Goal: Check status

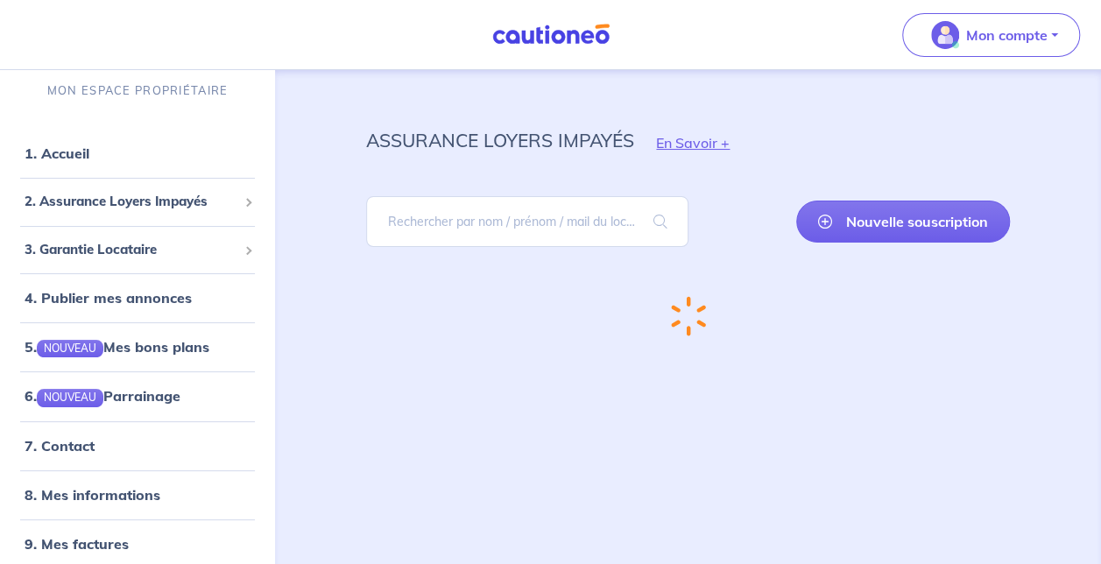
scroll to position [13, 0]
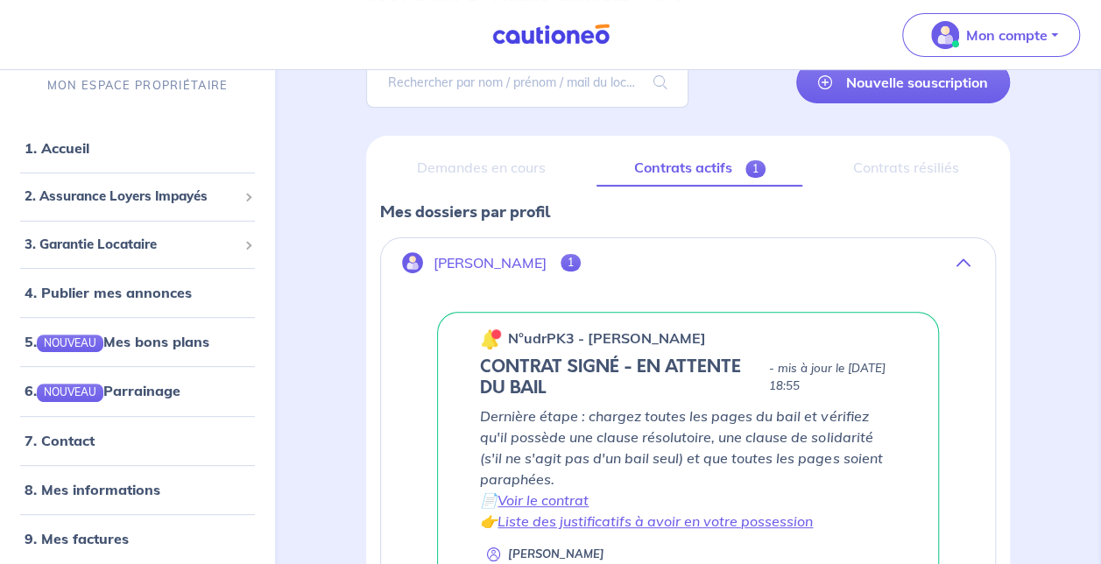
scroll to position [175, 0]
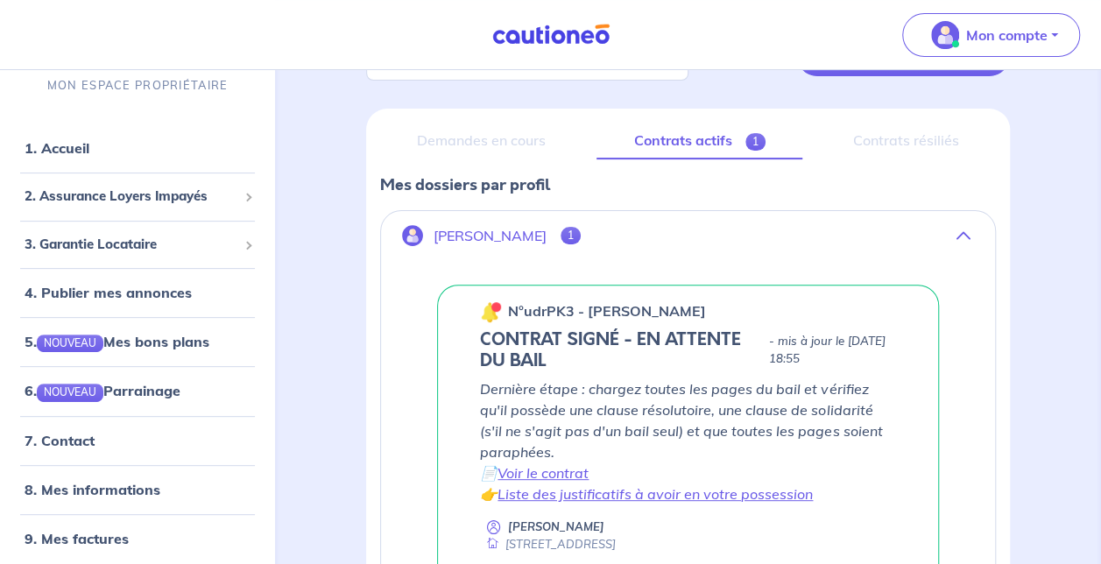
click at [667, 354] on h5 "CONTRAT SIGNÉ - EN ATTENTE DU BAIL" at bounding box center [620, 350] width 281 height 42
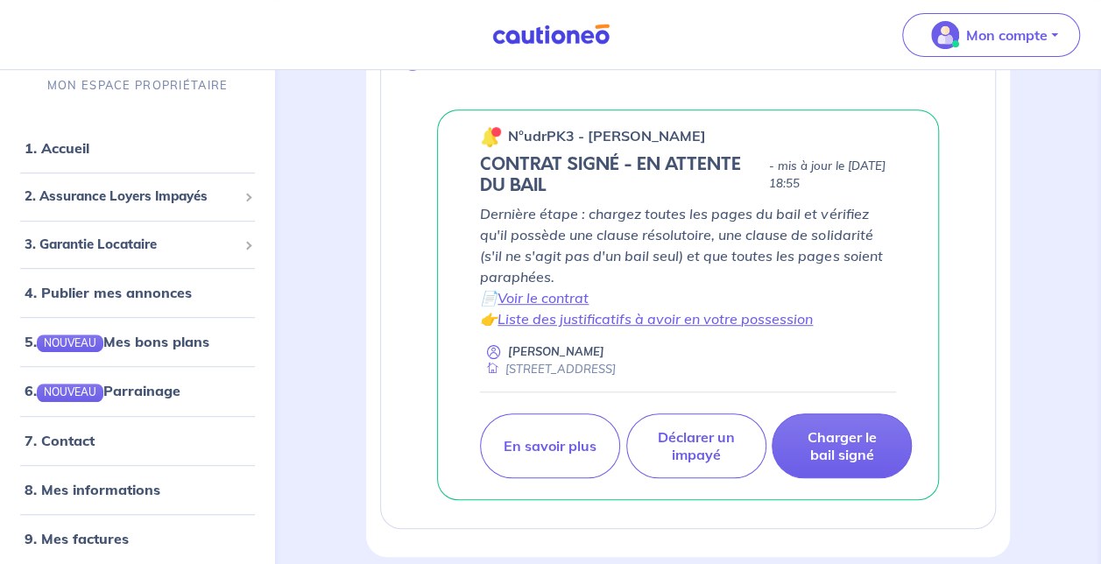
click at [603, 279] on p "Dernière étape : chargez toutes les pages du bail et vérifiez qu'il possède une…" at bounding box center [688, 266] width 416 height 126
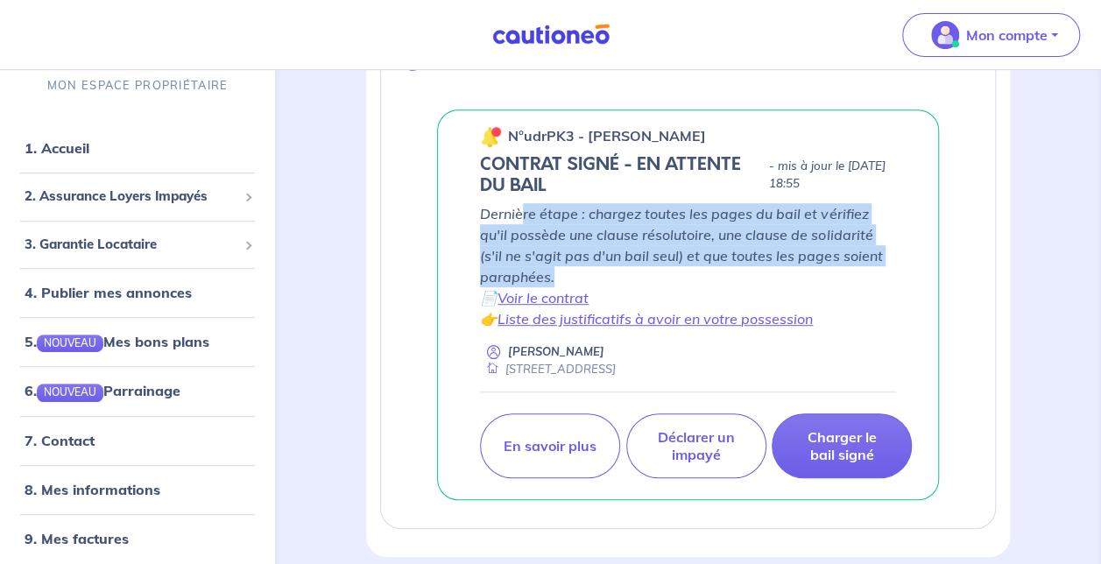
drag, startPoint x: 561, startPoint y: 272, endPoint x: 519, endPoint y: 212, distance: 72.9
click at [519, 212] on p "Dernière étape : chargez toutes les pages du bail et vérifiez qu'il possède une…" at bounding box center [688, 266] width 416 height 126
drag, startPoint x: 519, startPoint y: 212, endPoint x: 526, endPoint y: 224, distance: 14.1
click at [535, 224] on p "Dernière étape : chargez toutes les pages du bail et vérifiez qu'il possède une…" at bounding box center [688, 266] width 416 height 126
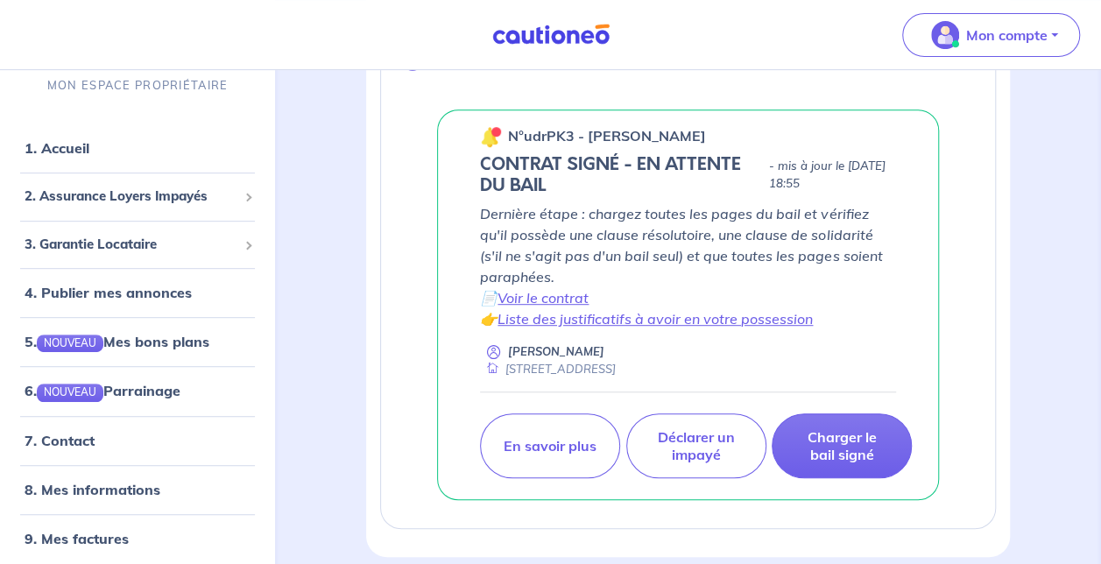
click at [495, 213] on p "Dernière étape : chargez toutes les pages du bail et vérifiez qu'il possède une…" at bounding box center [688, 266] width 416 height 126
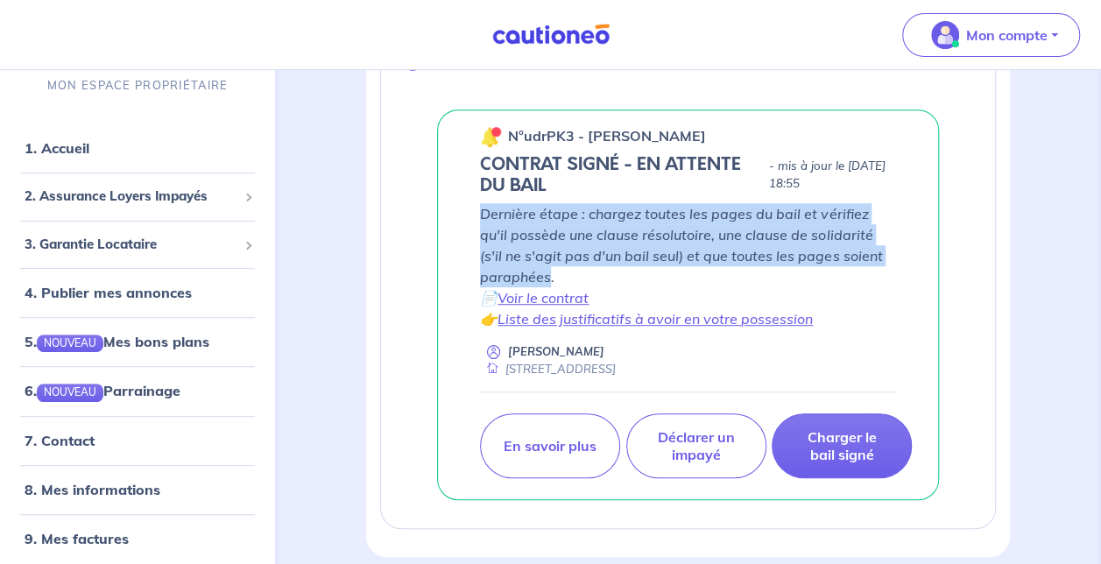
drag, startPoint x: 480, startPoint y: 215, endPoint x: 549, endPoint y: 282, distance: 96.7
click at [549, 282] on p "Dernière étape : chargez toutes les pages du bail et vérifiez qu'il possède une…" at bounding box center [688, 266] width 416 height 126
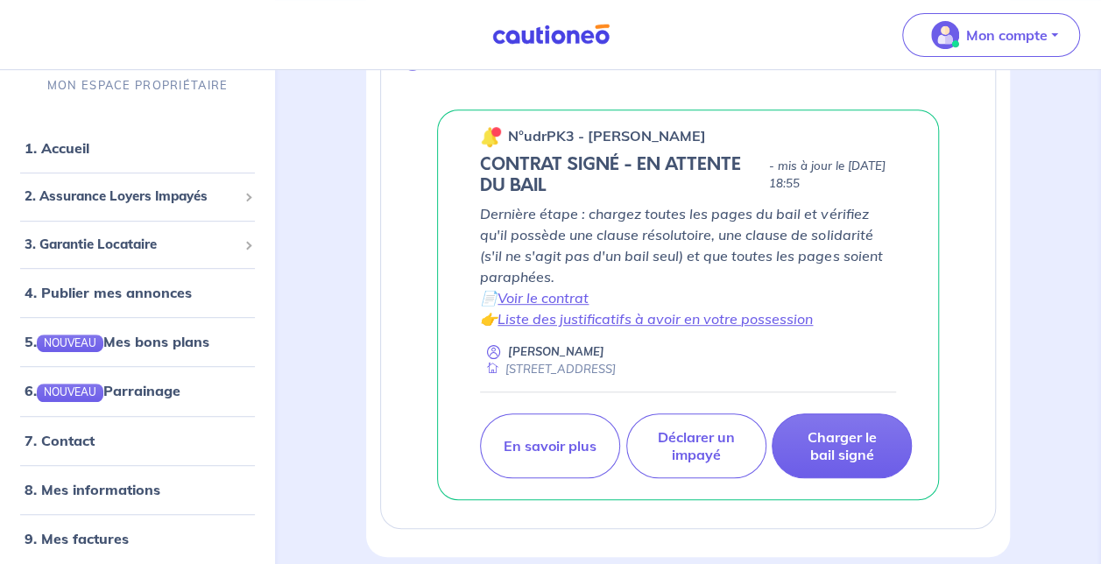
click at [557, 280] on p "Dernière étape : chargez toutes les pages du bail et vérifiez qu'il possède une…" at bounding box center [688, 266] width 416 height 126
click at [582, 270] on p "Dernière étape : chargez toutes les pages du bail et vérifiez qu'il possède une…" at bounding box center [688, 266] width 416 height 126
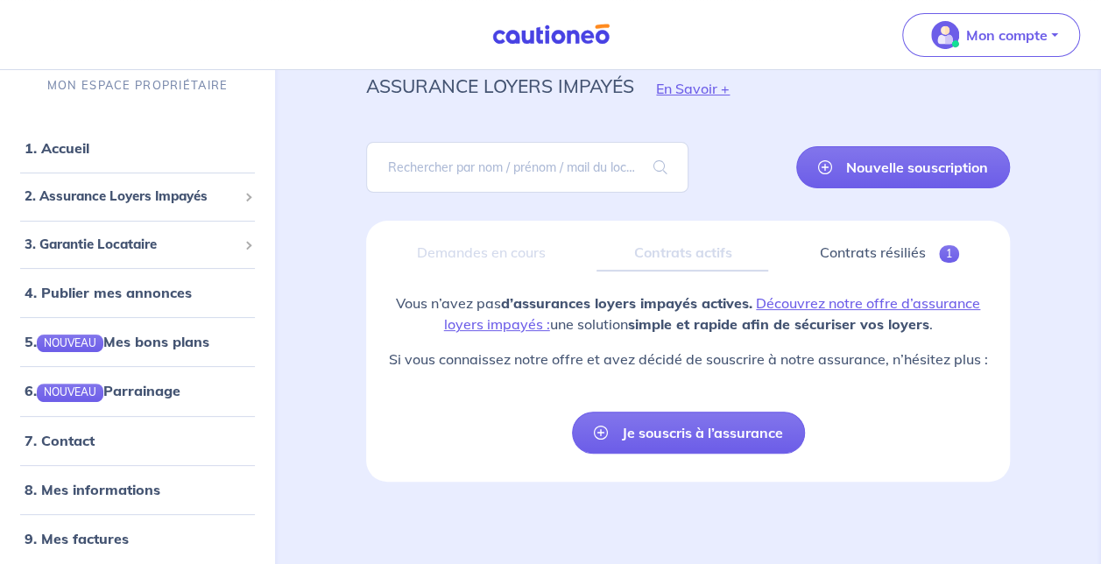
click at [366, 332] on div "Demandes en cours Contrats actifs Contrats résiliés 1 Vous n’avez pas d’assuran…" at bounding box center [688, 351] width 644 height 261
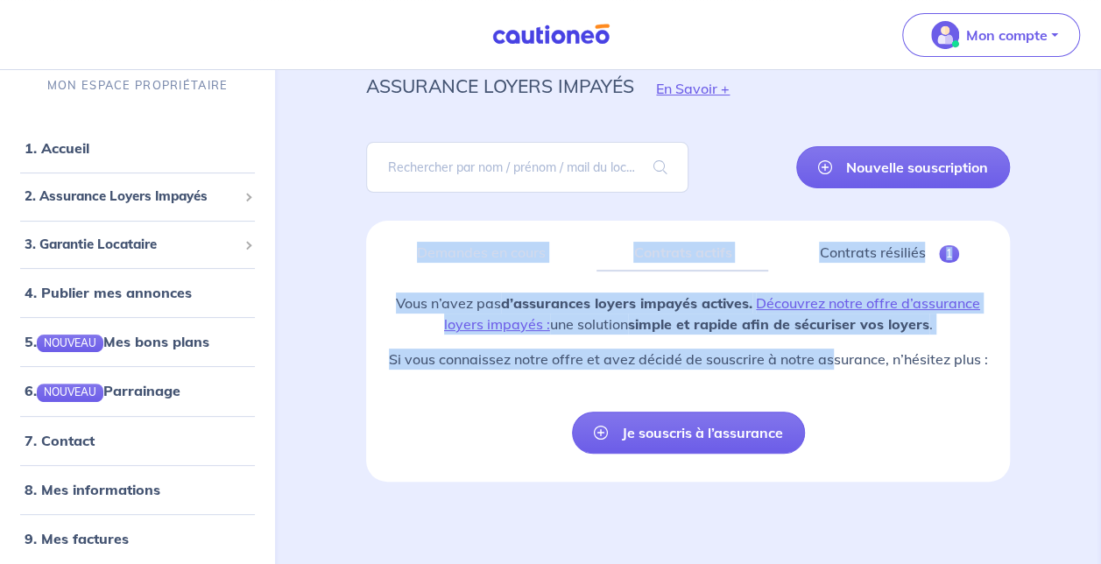
drag, startPoint x: 456, startPoint y: 474, endPoint x: 833, endPoint y: 357, distance: 394.4
click at [833, 357] on div "assurance loyers impayés En Savoir + Nouvelle souscription Fermer Valider un lo…" at bounding box center [688, 265] width 728 height 433
click at [833, 357] on p "Si vous connaissez notre offre et avez décidé de souscrire à notre assurance, n…" at bounding box center [688, 359] width 616 height 21
drag, startPoint x: 833, startPoint y: 357, endPoint x: 873, endPoint y: 361, distance: 39.6
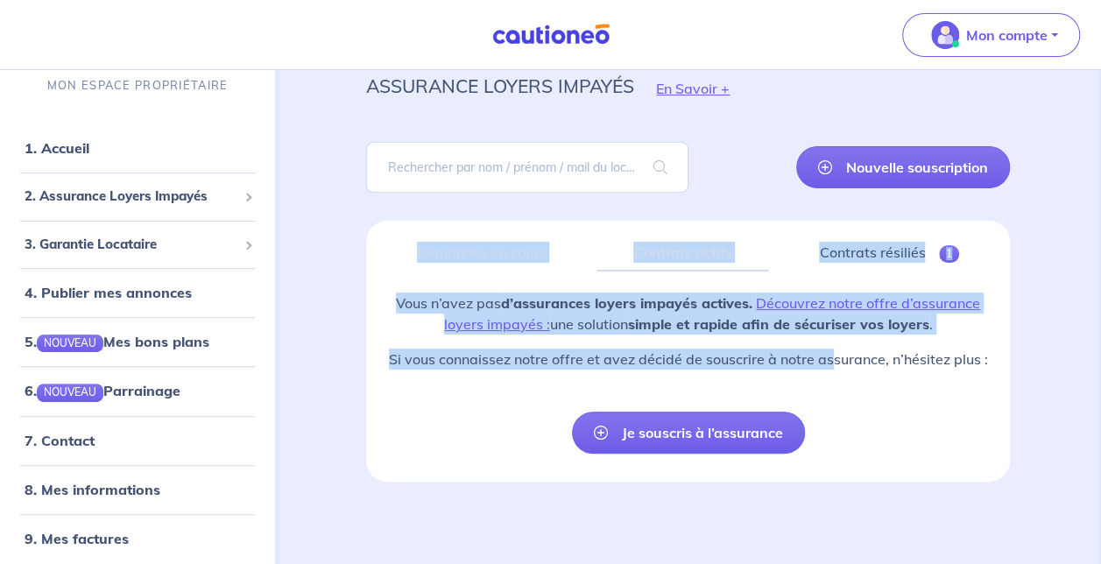
click at [833, 357] on p "Si vous connaissez notre offre et avez décidé de souscrire à notre assurance, n…" at bounding box center [688, 359] width 616 height 21
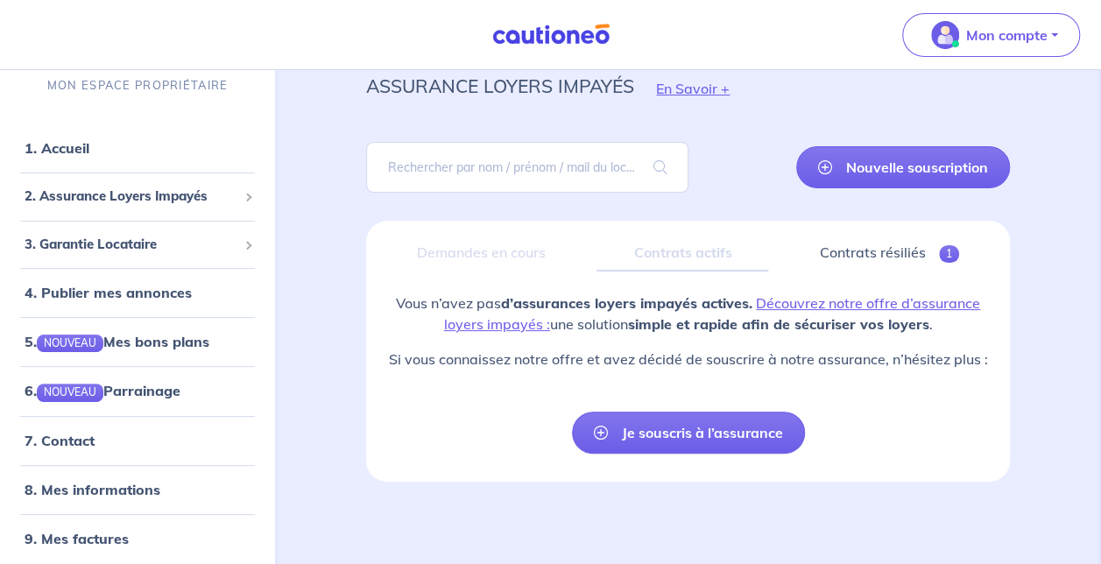
click at [874, 361] on p "Si vous connaissez notre offre et avez décidé de souscrire à notre assurance, n…" at bounding box center [688, 359] width 616 height 21
click at [465, 357] on p "Si vous connaissez notre offre et avez décidé de souscrire à notre assurance, n…" at bounding box center [688, 359] width 616 height 21
drag, startPoint x: 465, startPoint y: 357, endPoint x: 459, endPoint y: 366, distance: 10.7
click at [459, 366] on p "Si vous connaissez notre offre et avez décidé de souscrire à notre assurance, n…" at bounding box center [688, 359] width 616 height 21
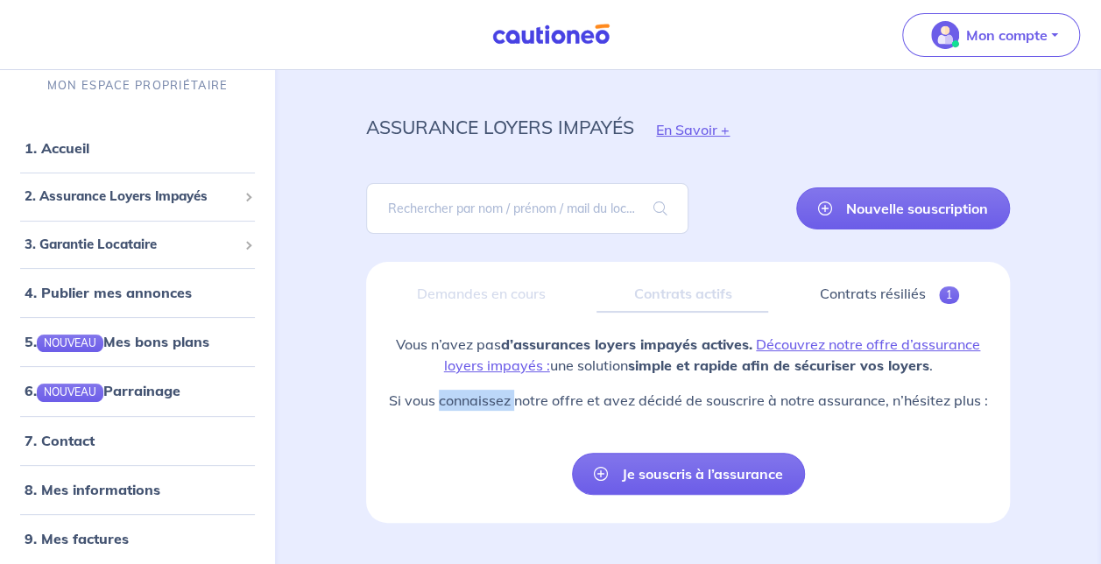
scroll to position [0, 0]
